Goal: Task Accomplishment & Management: Manage account settings

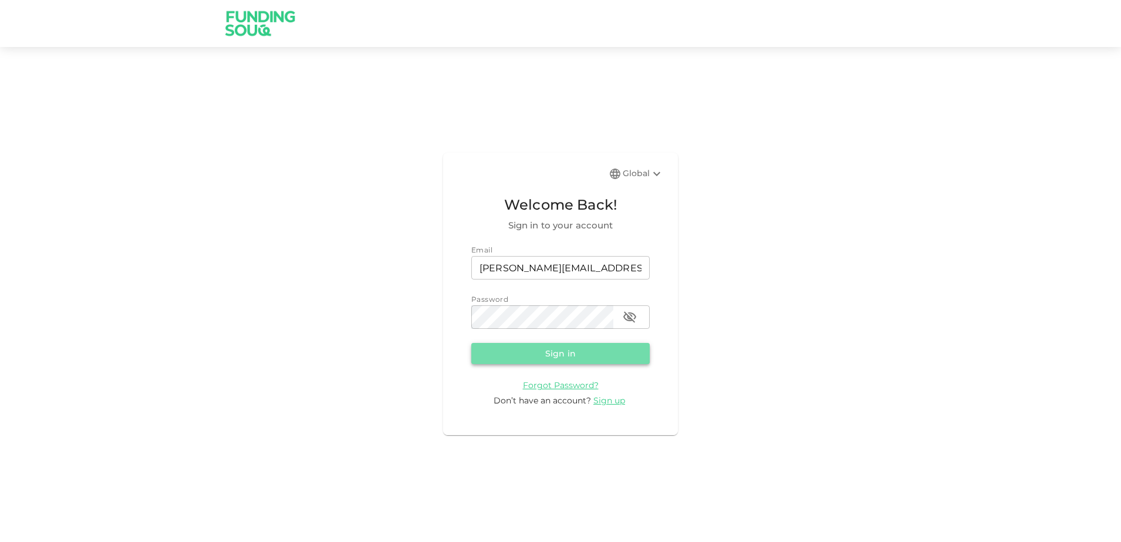
click at [551, 356] on button "Sign in" at bounding box center [560, 353] width 178 height 21
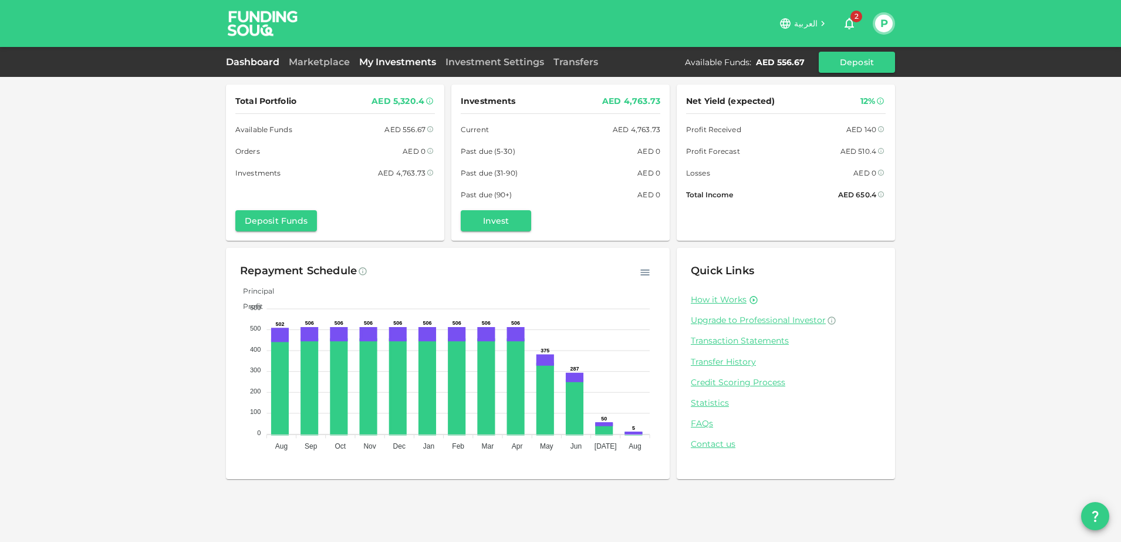
click at [400, 63] on link "My Investments" at bounding box center [398, 61] width 86 height 11
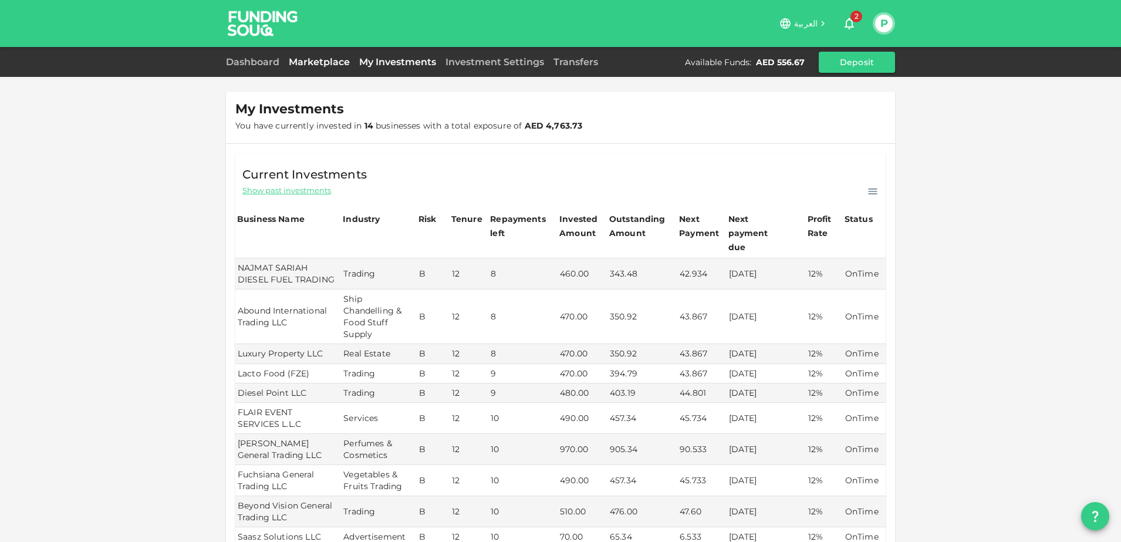
click at [335, 62] on link "Marketplace" at bounding box center [319, 61] width 70 height 11
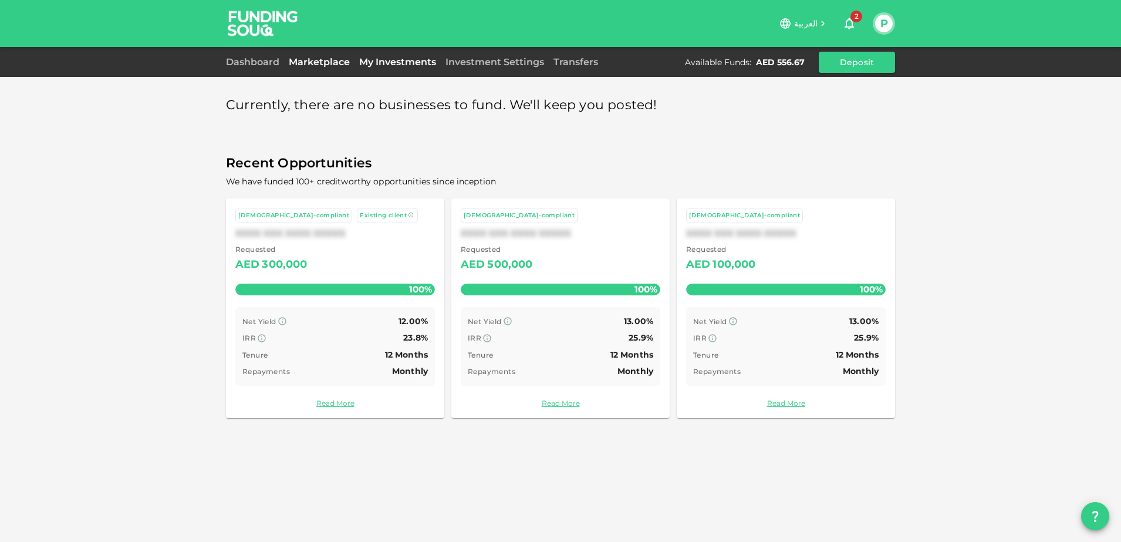
click at [382, 63] on link "My Investments" at bounding box center [398, 61] width 86 height 11
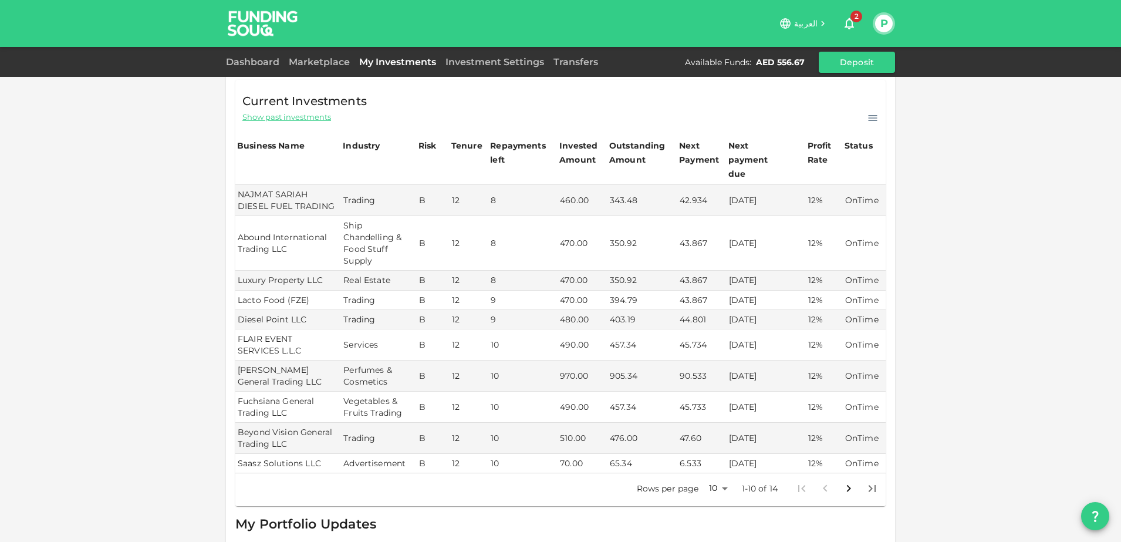
scroll to position [147, 0]
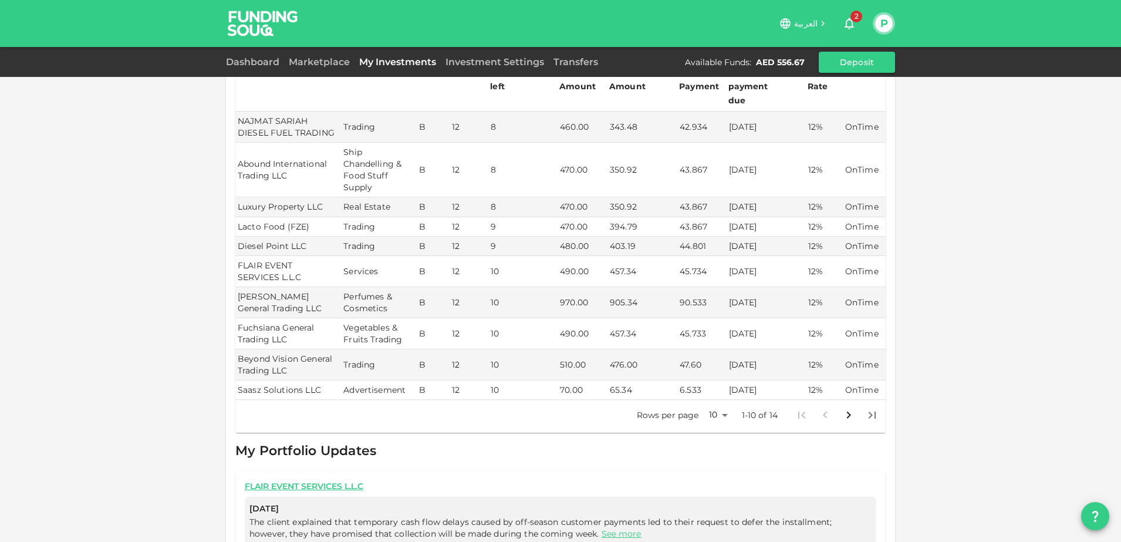
click at [716, 400] on body "العربية 2 P Dashboard Marketplace My Investments Investment Settings Transfers …" at bounding box center [560, 271] width 1121 height 542
click at [714, 440] on li "25" at bounding box center [712, 440] width 35 height 21
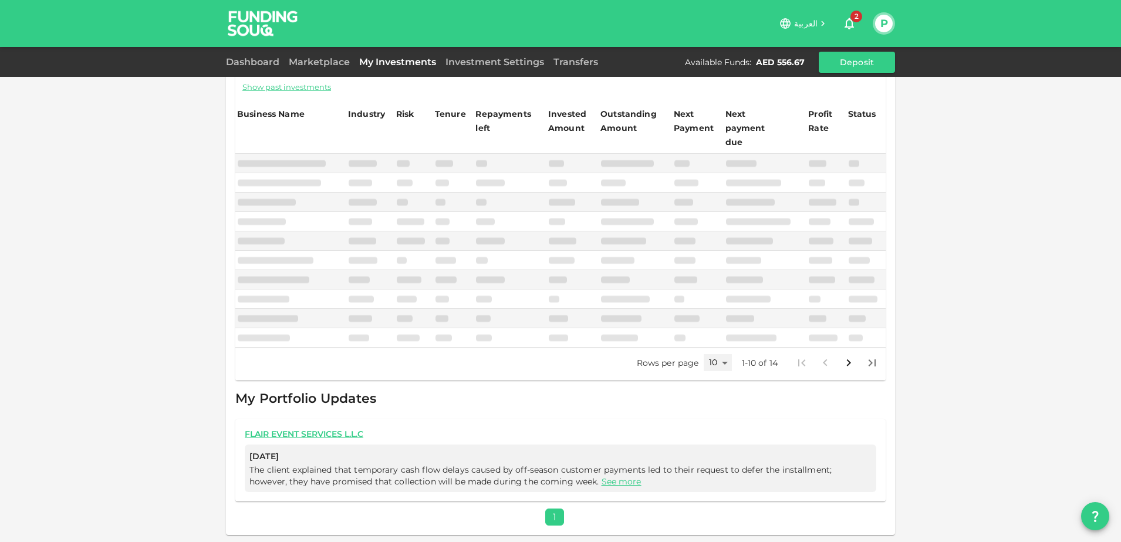
scroll to position [88, 0]
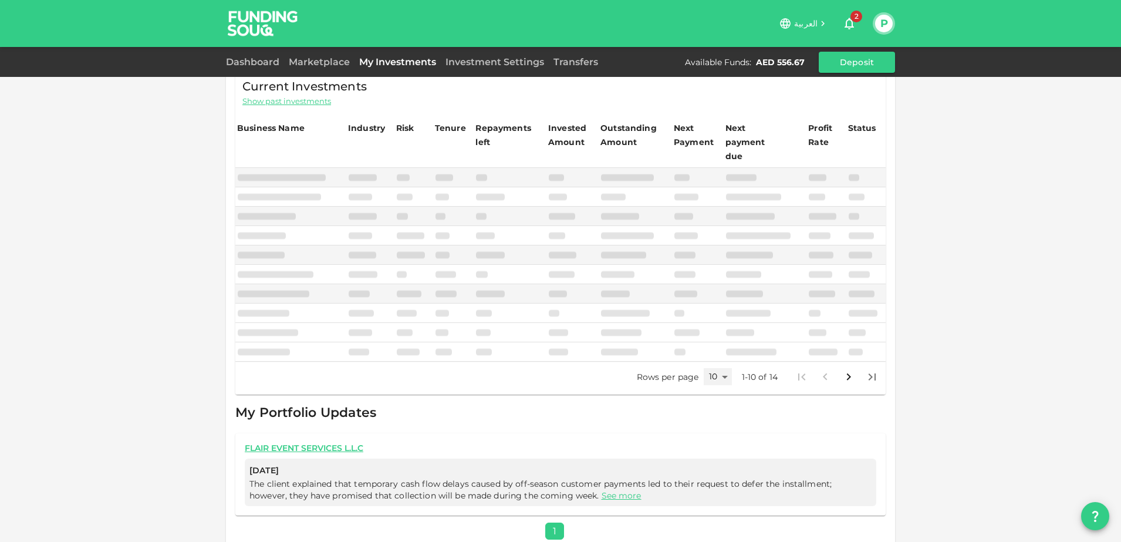
type input "25"
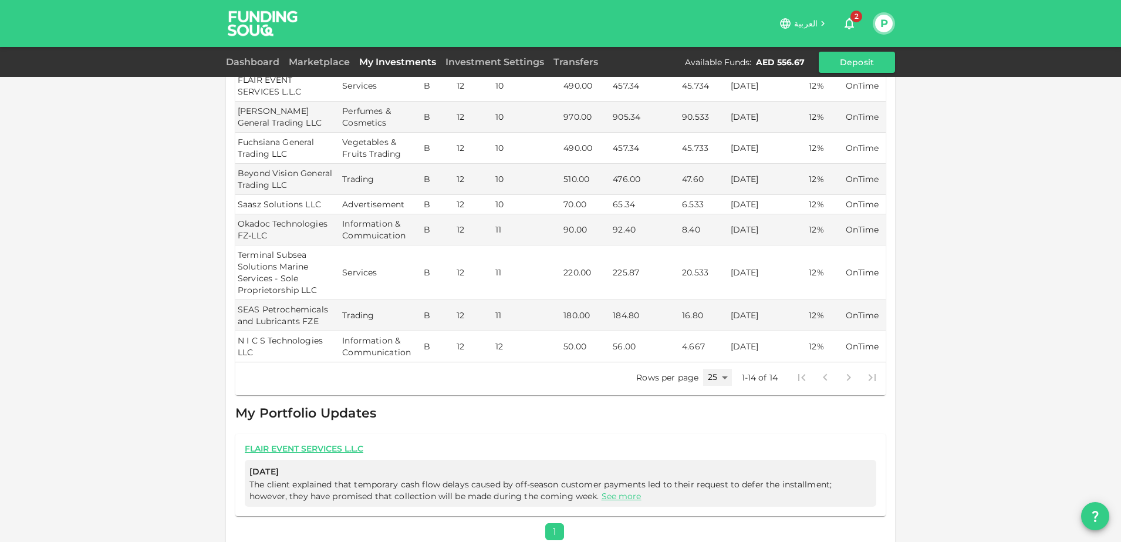
scroll to position [321, 0]
click at [602, 490] on link "See more" at bounding box center [622, 495] width 40 height 11
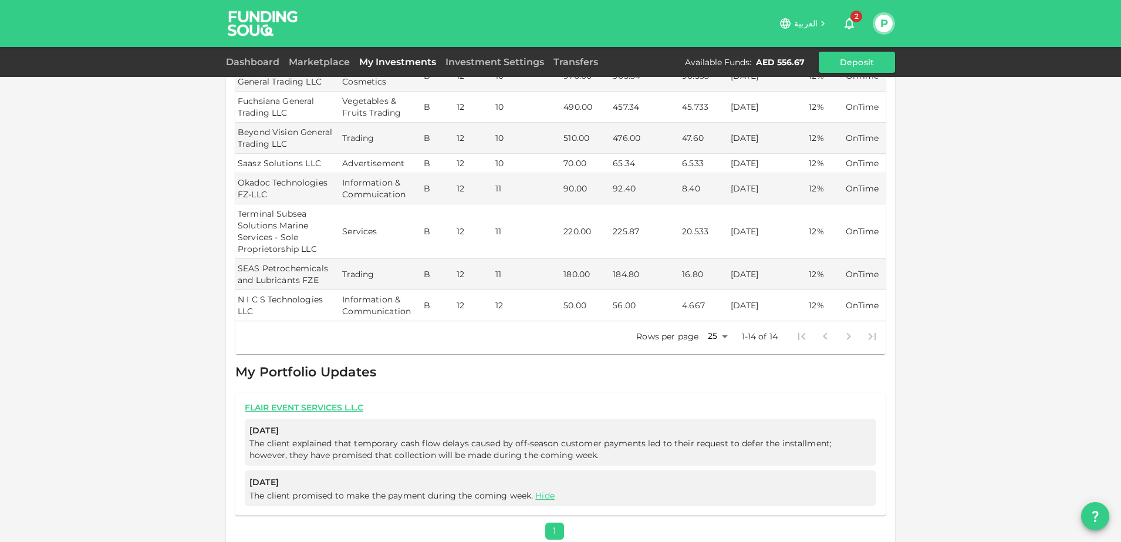
scroll to position [0, 0]
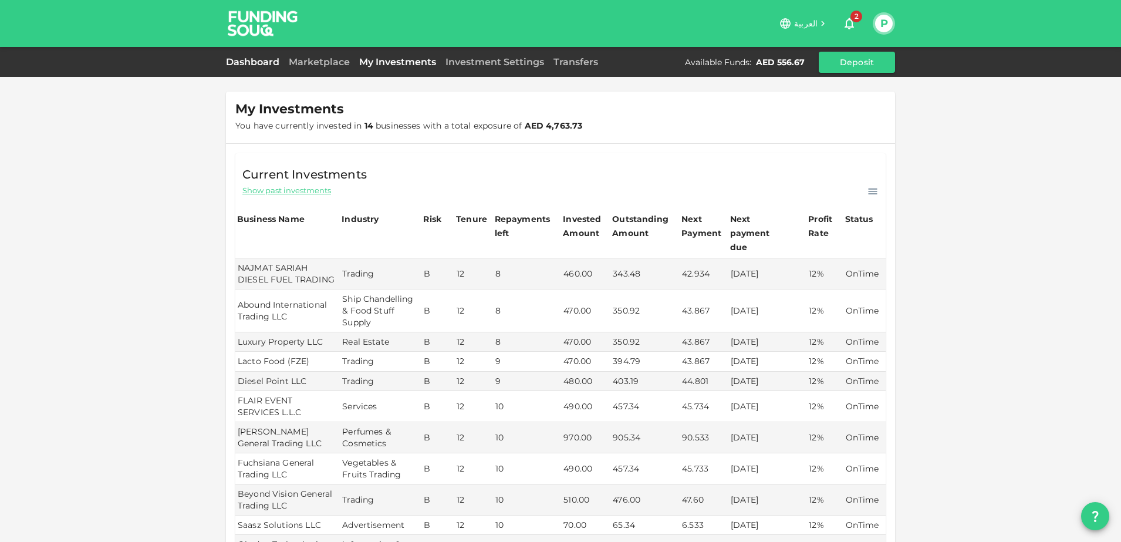
click at [257, 65] on link "Dashboard" at bounding box center [255, 61] width 58 height 11
